Goal: Information Seeking & Learning: Find specific fact

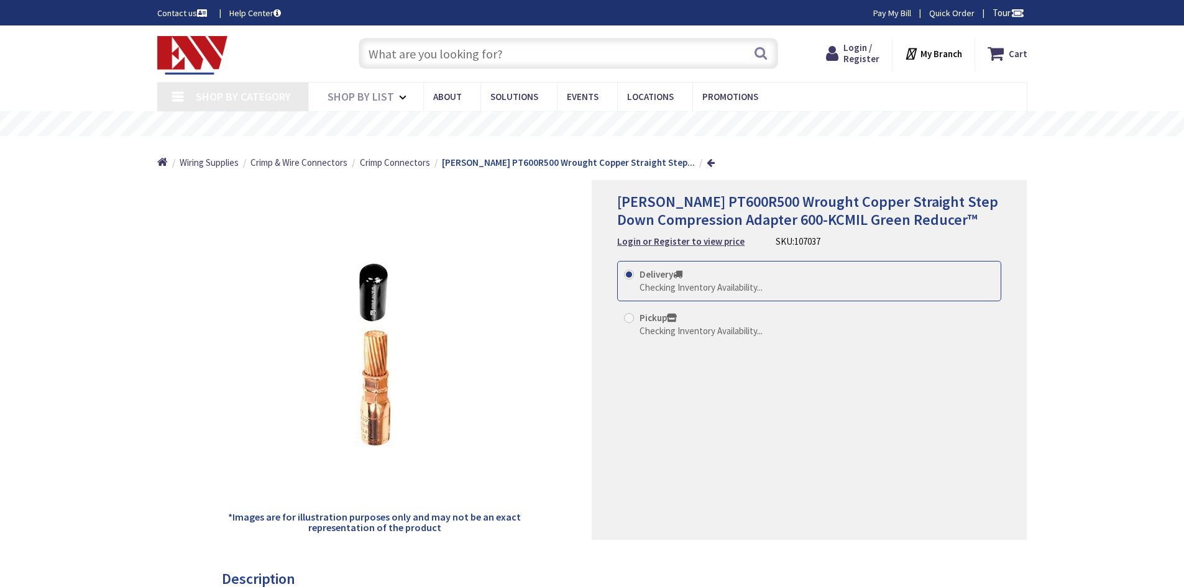
type input "[GEOGRAPHIC_DATA][STREET_ADDRESS][GEOGRAPHIC_DATA]"
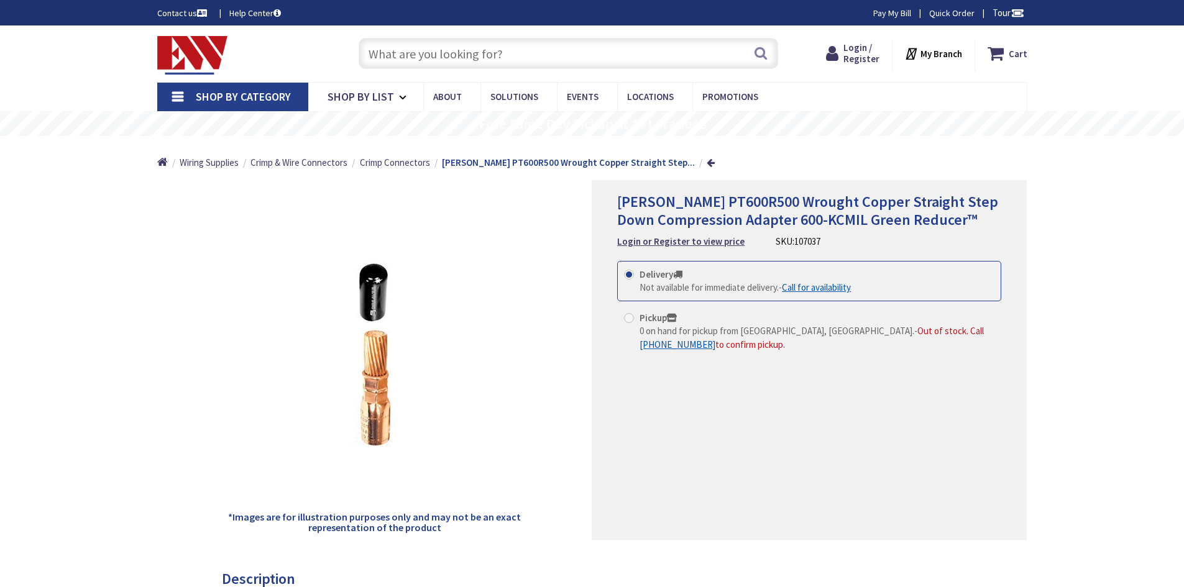
click at [520, 54] on input "text" at bounding box center [569, 53] width 420 height 31
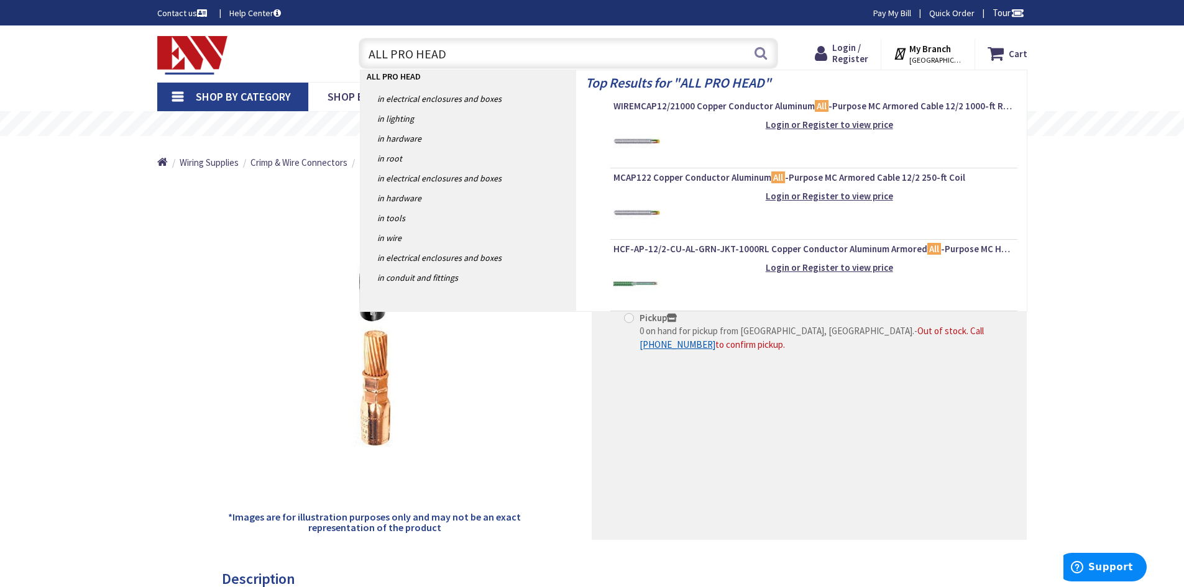
type input "ALL PRO HEADS"
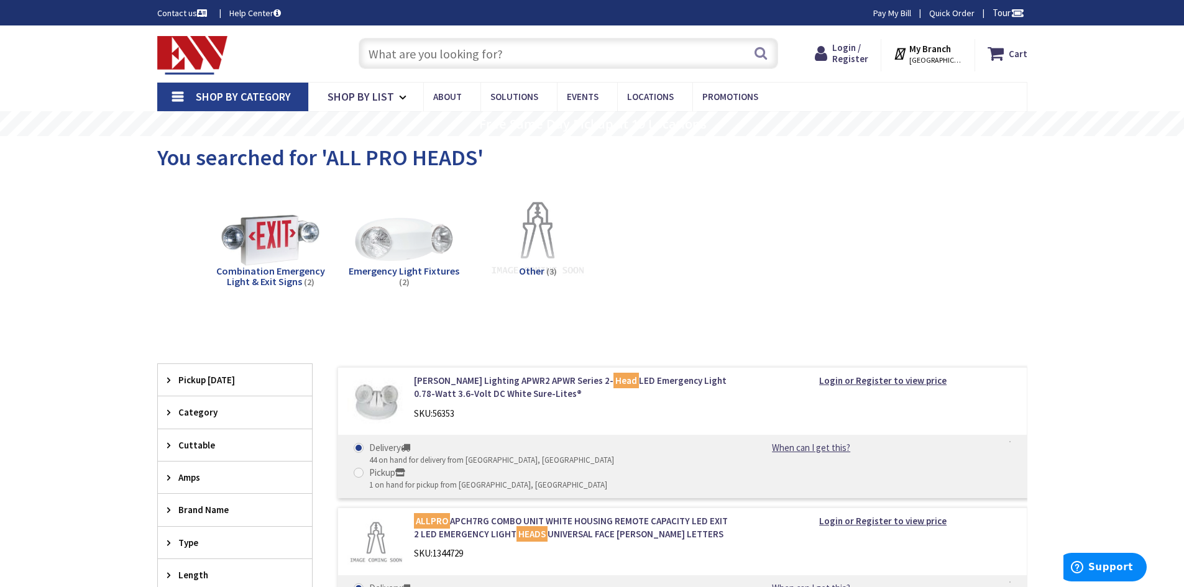
click at [516, 55] on input "text" at bounding box center [569, 53] width 420 height 31
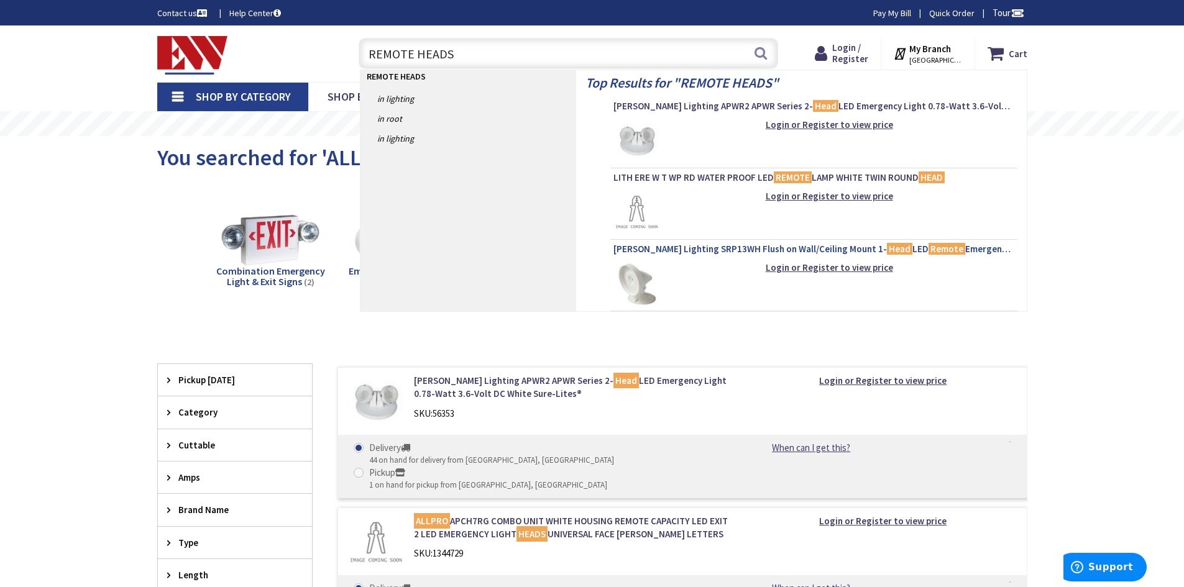
type input "REMOTE HEADS"
click at [817, 249] on span "Cooper Lighting SRP13WH Flush on Wall/Ceiling Mount 1- Head LED Remote Emergenc…" at bounding box center [814, 249] width 401 height 12
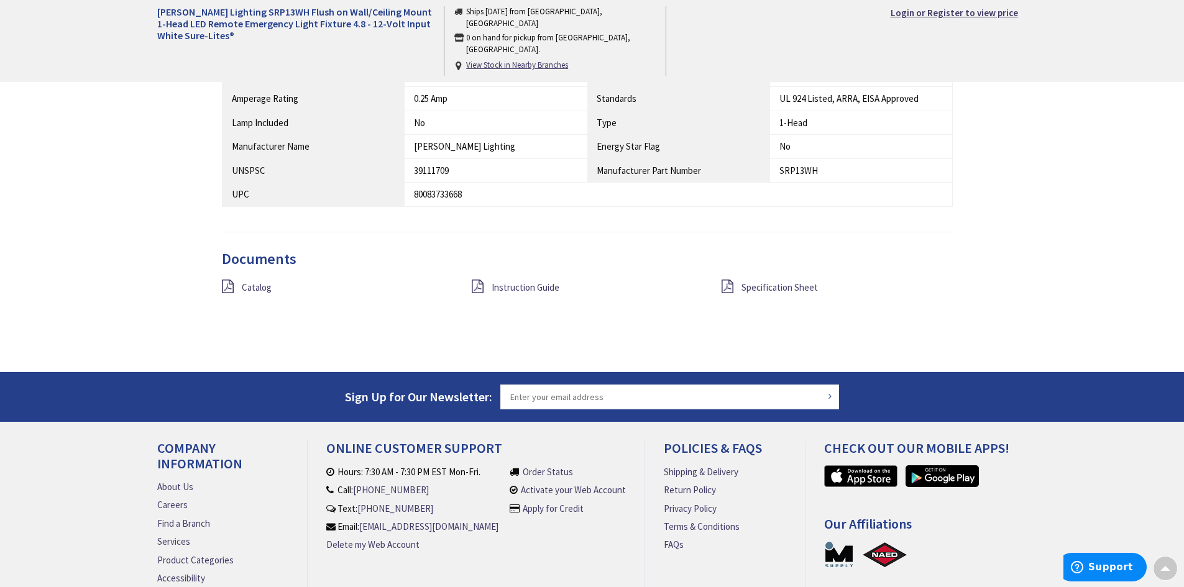
scroll to position [821, 0]
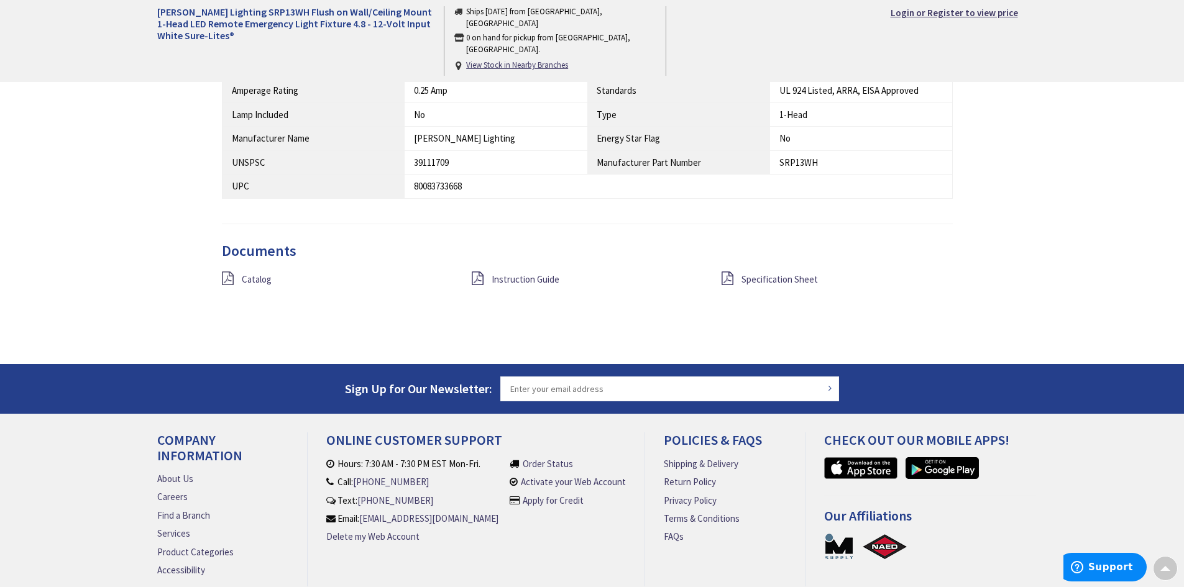
click at [227, 275] on icon at bounding box center [228, 279] width 12 height 14
click at [730, 279] on icon at bounding box center [728, 279] width 12 height 14
